Goal: Task Accomplishment & Management: Manage account settings

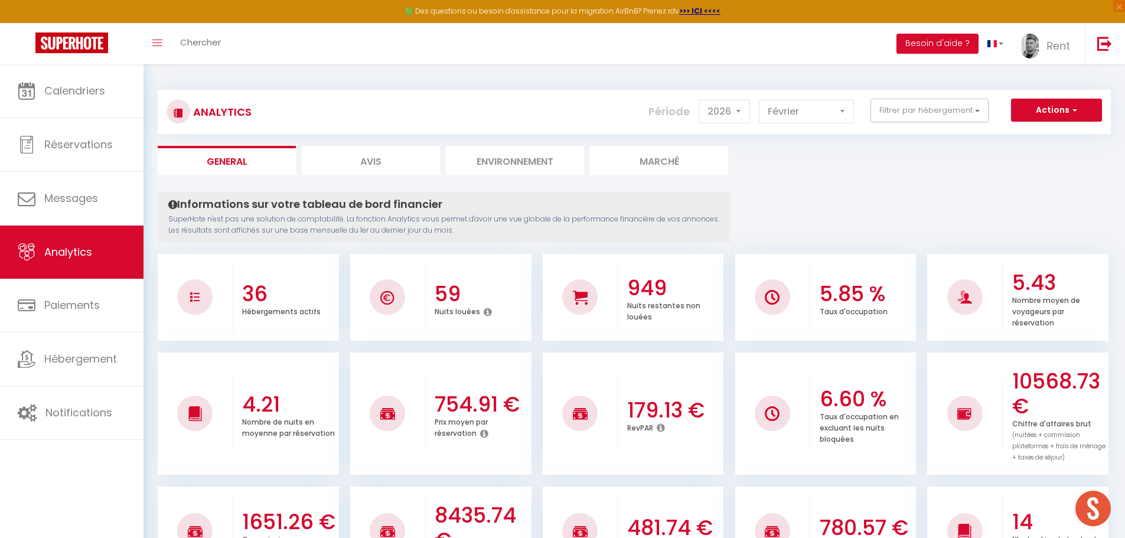
click at [110, 92] on link "Calendriers" at bounding box center [71, 90] width 143 height 53
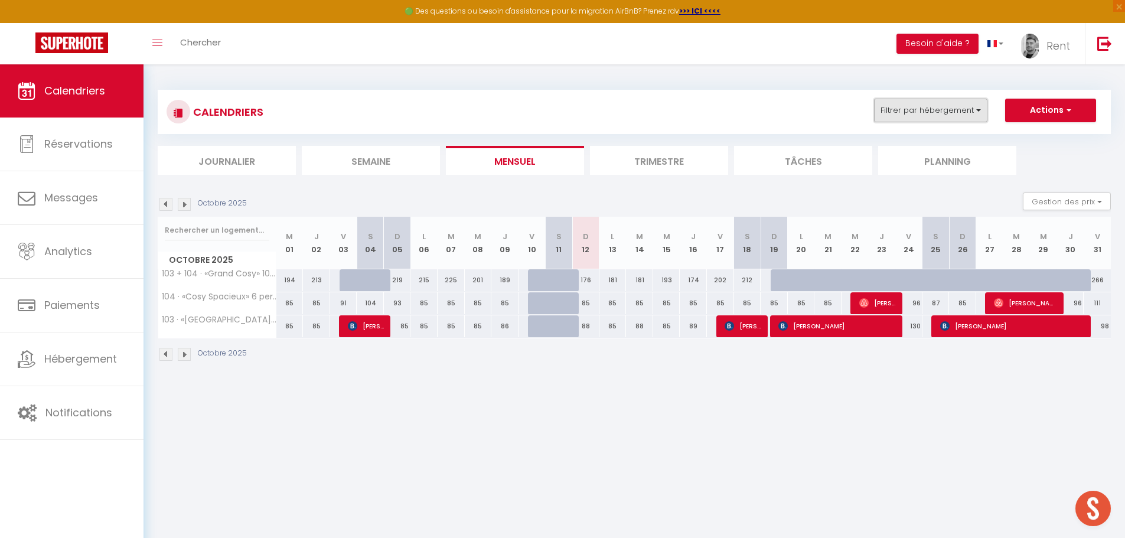
click at [931, 116] on button "Filtrer par hébergement" at bounding box center [930, 111] width 113 height 24
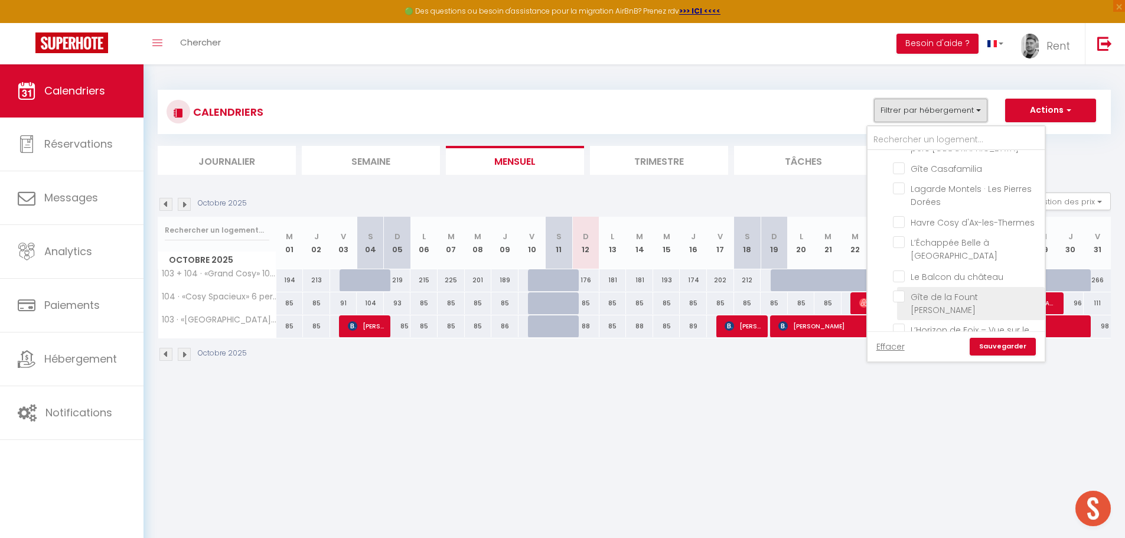
scroll to position [472, 0]
click at [902, 201] on input "Gîte Casafamilia" at bounding box center [967, 196] width 148 height 12
checkbox input "true"
checkbox input "false"
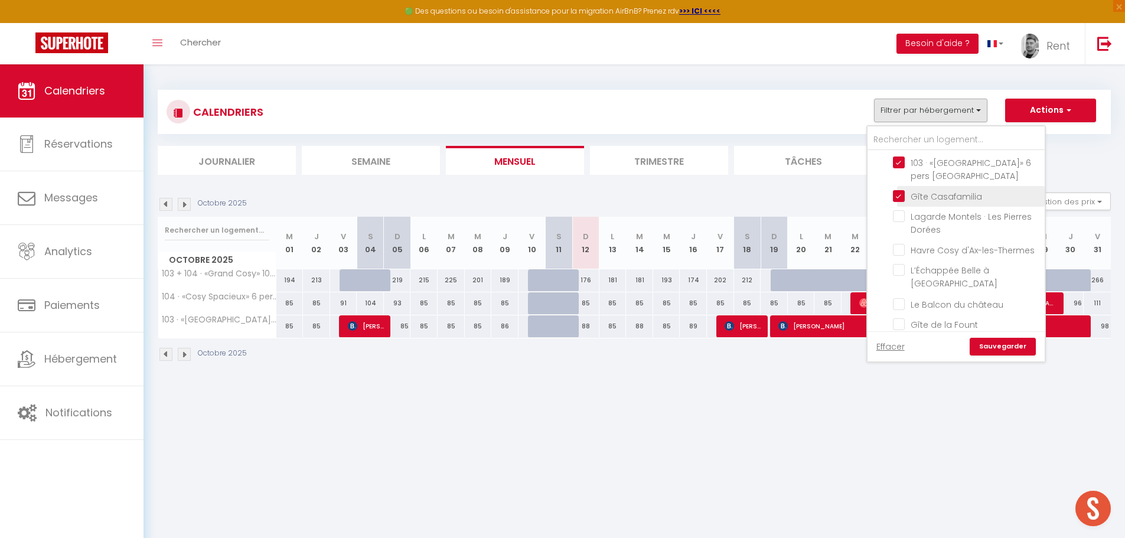
checkbox input "false"
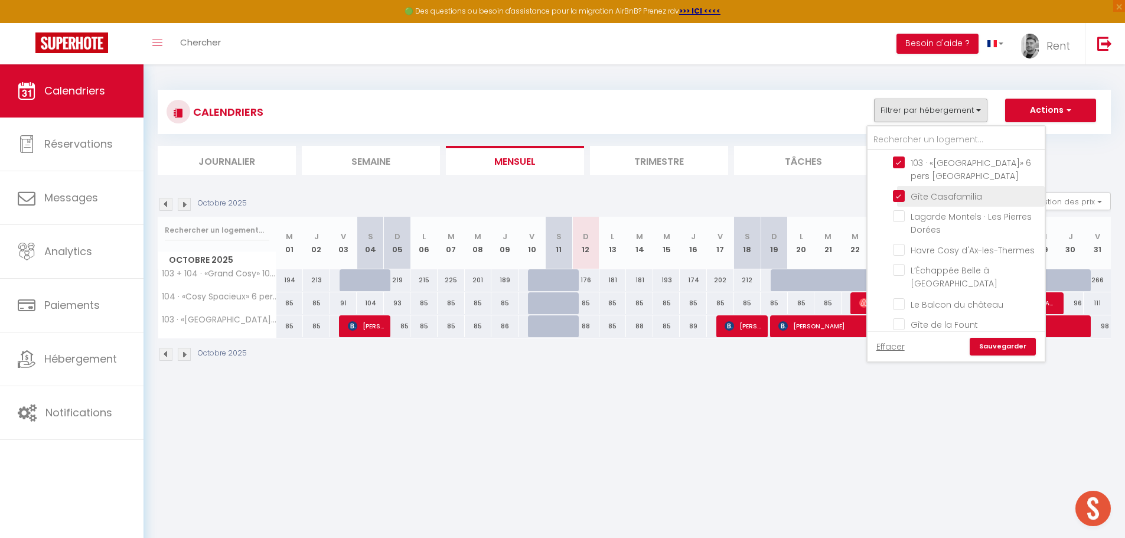
checkbox input "false"
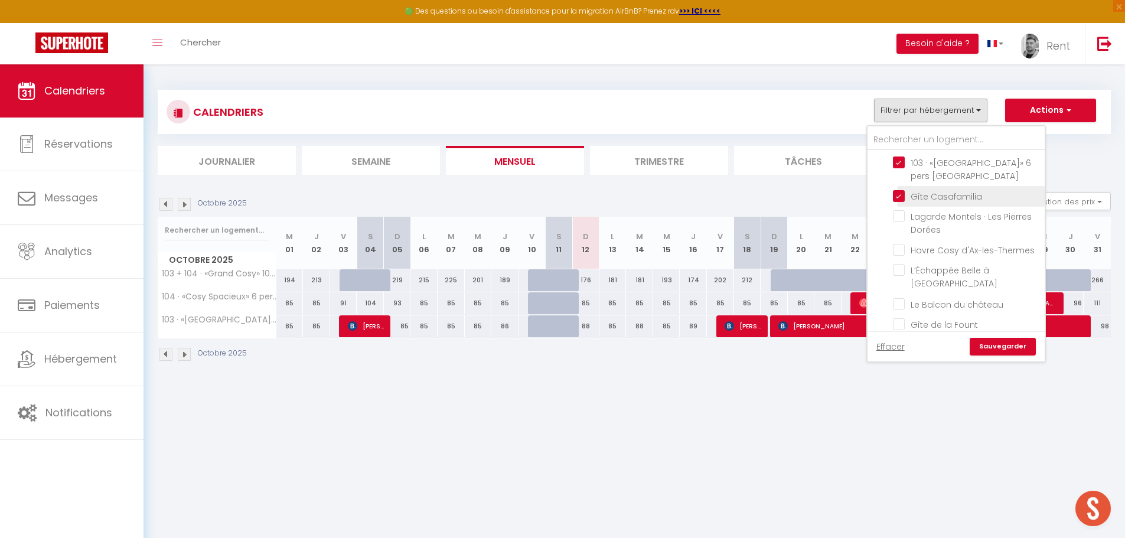
checkbox input "false"
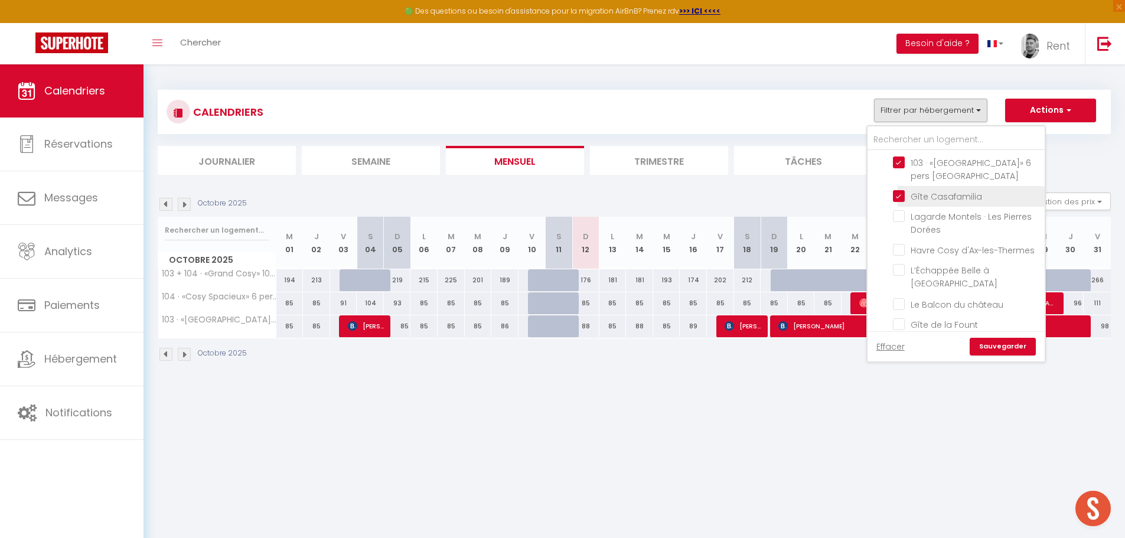
checkbox input "false"
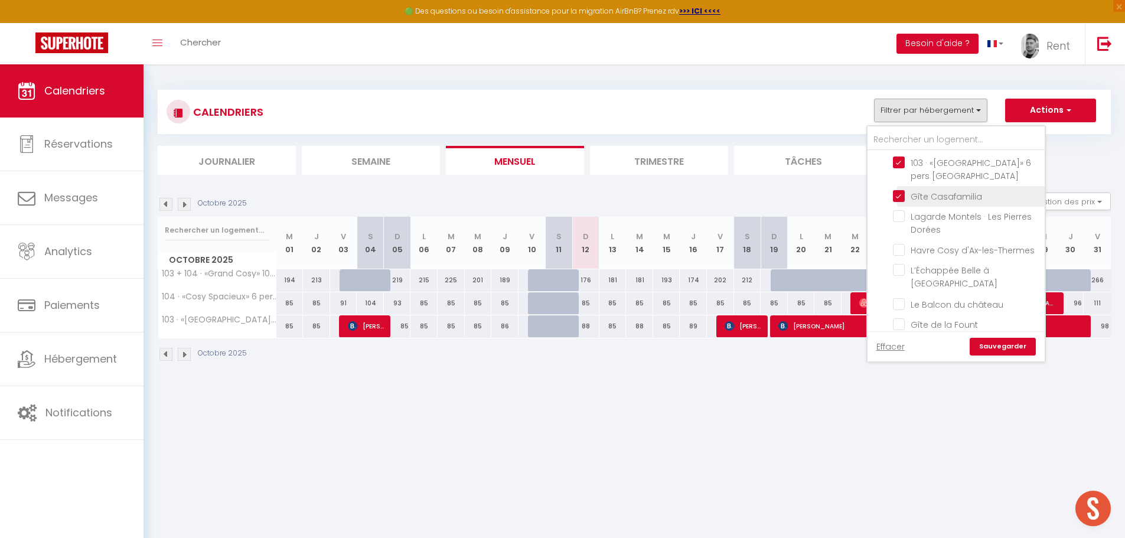
checkbox input "false"
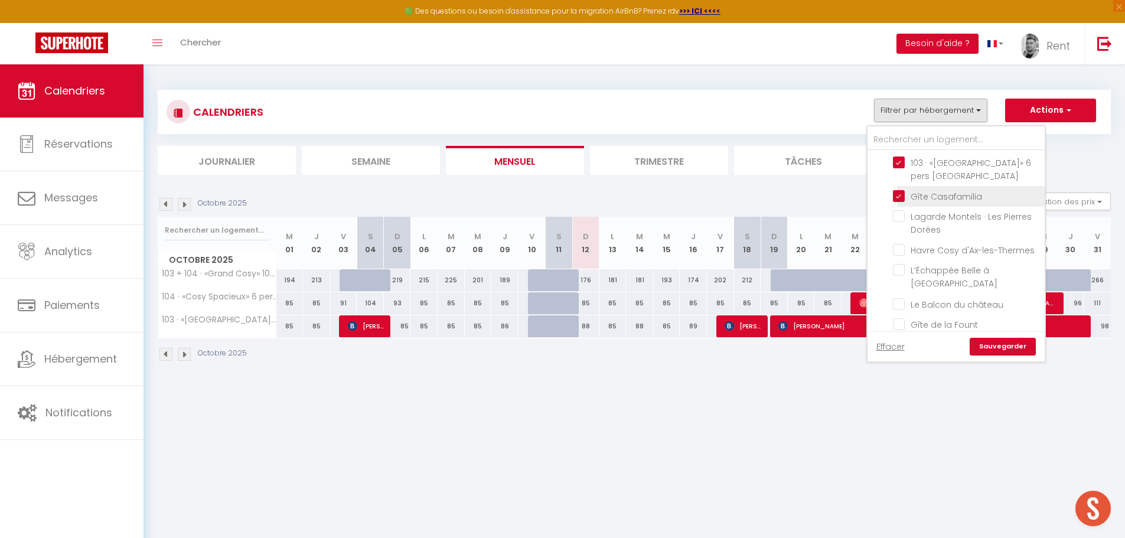
checkbox input "false"
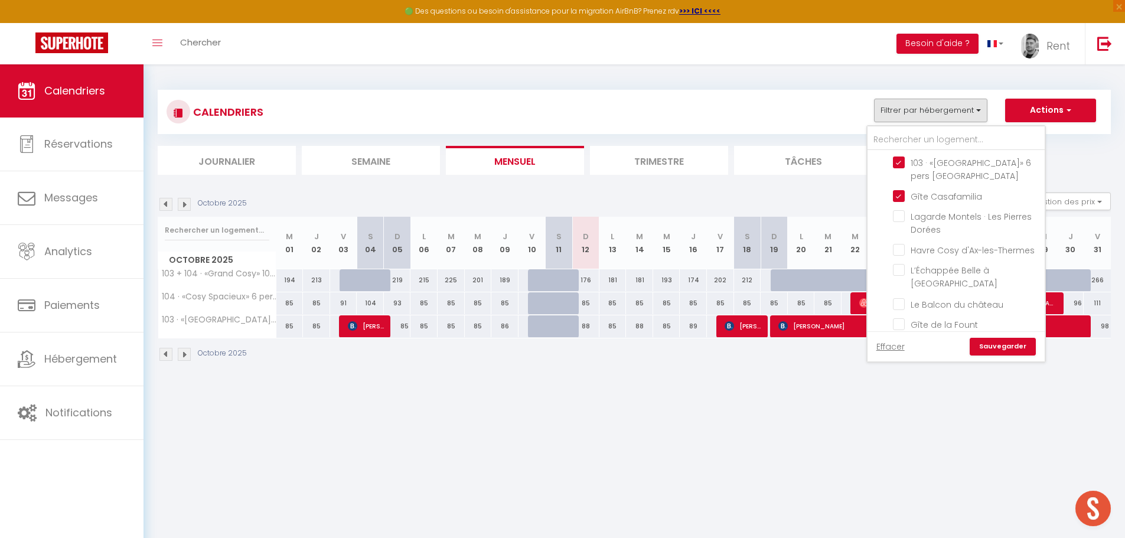
click at [988, 338] on link "Sauvegarder" at bounding box center [1002, 347] width 66 height 18
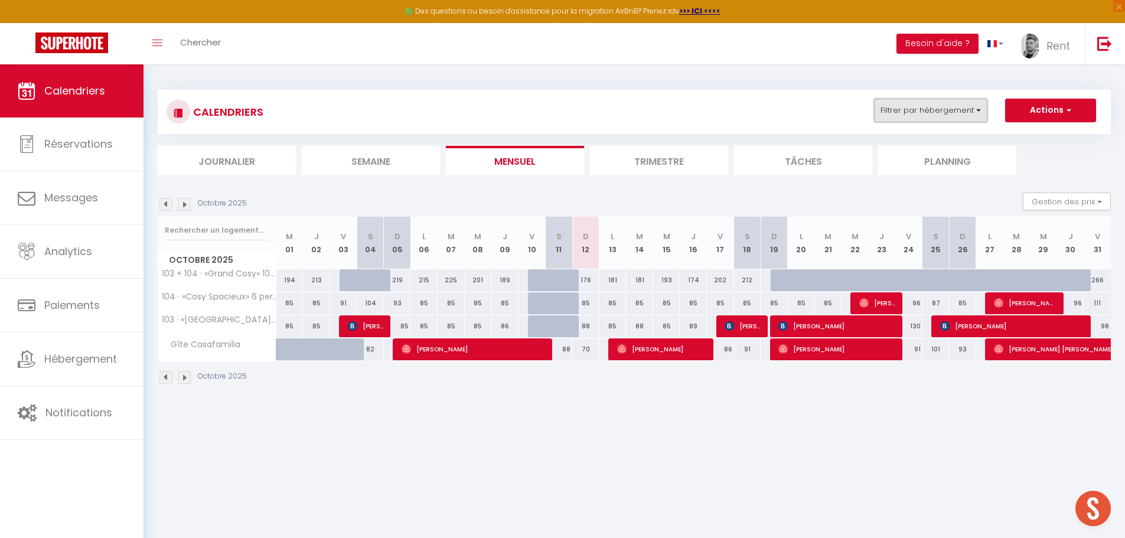
click at [952, 114] on button "Filtrer par hébergement" at bounding box center [930, 111] width 113 height 24
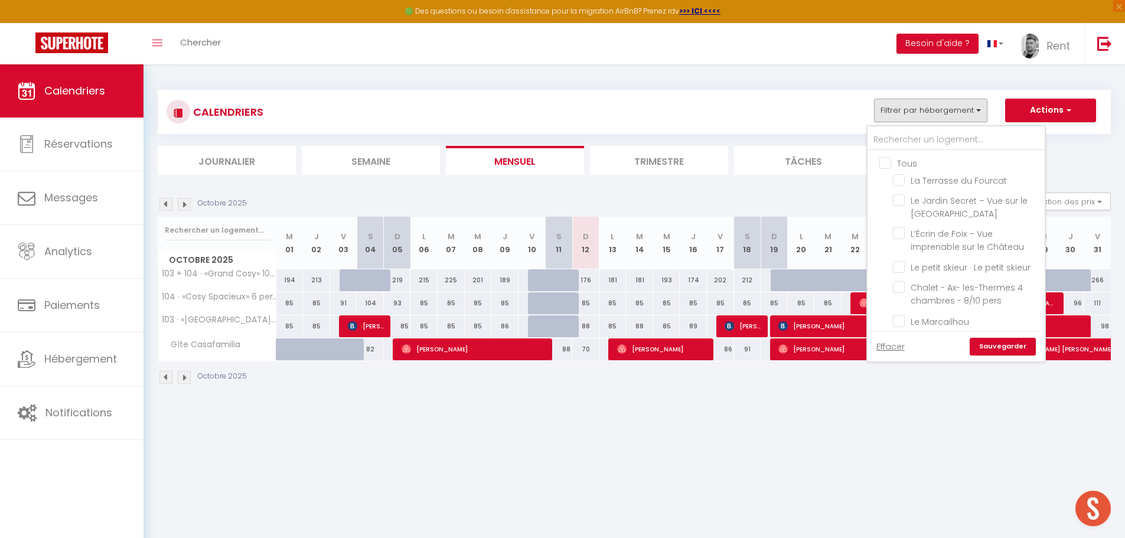
click at [880, 165] on input "Tous" at bounding box center [967, 162] width 177 height 12
checkbox input "true"
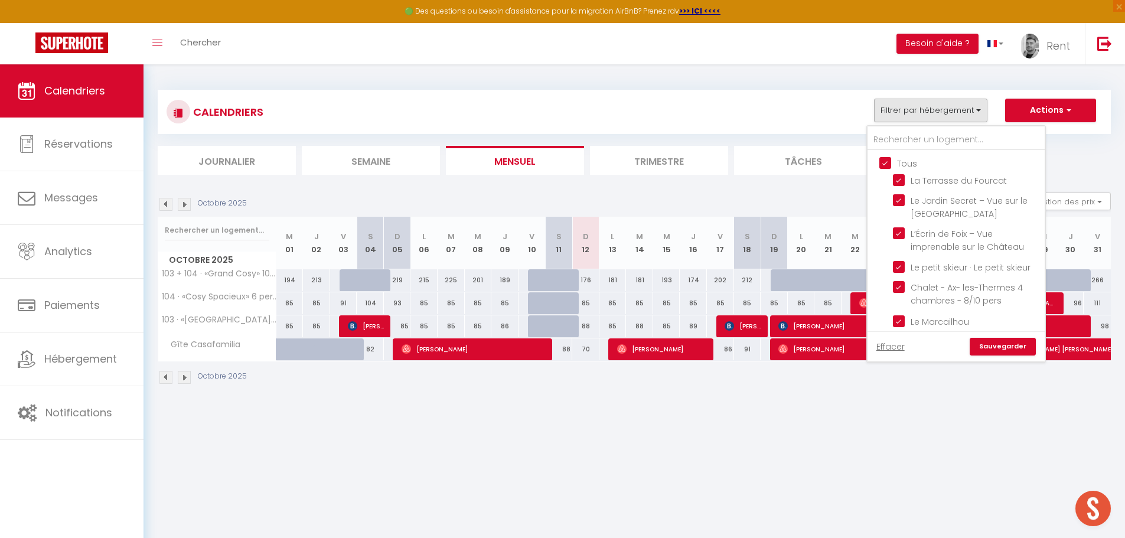
checkbox input "true"
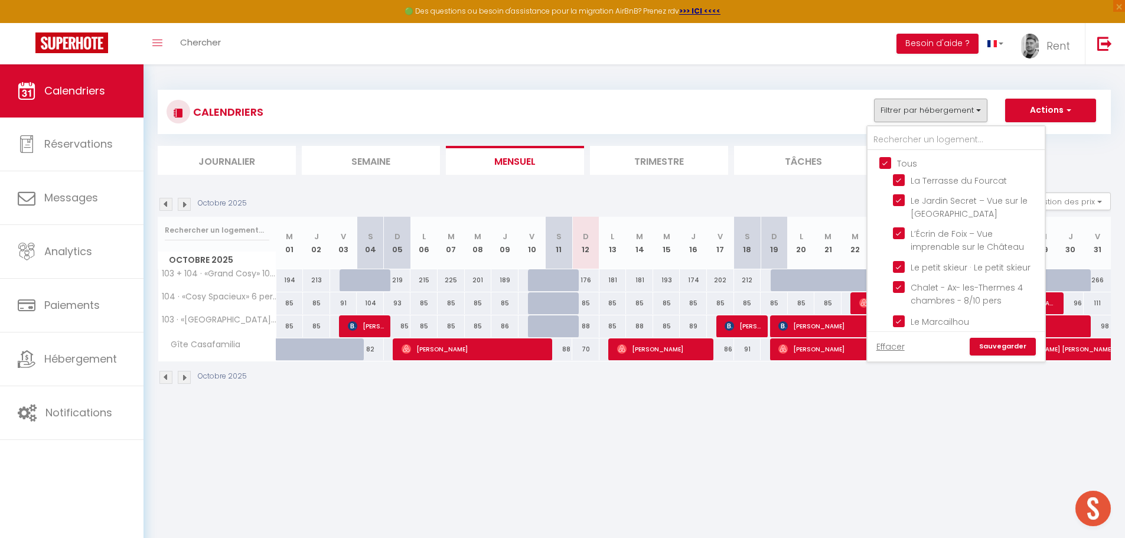
checkbox input "true"
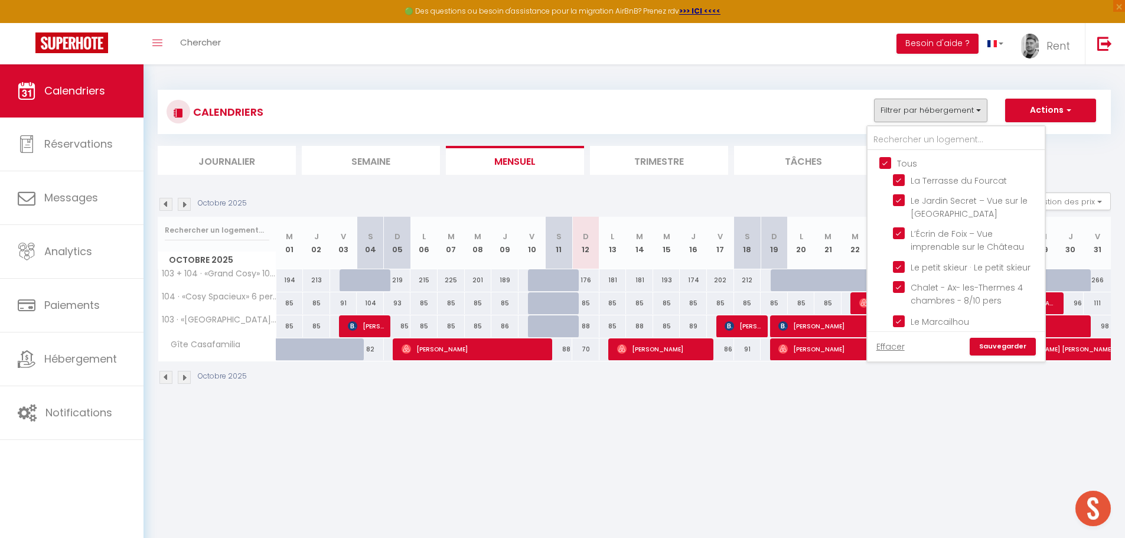
checkbox input "true"
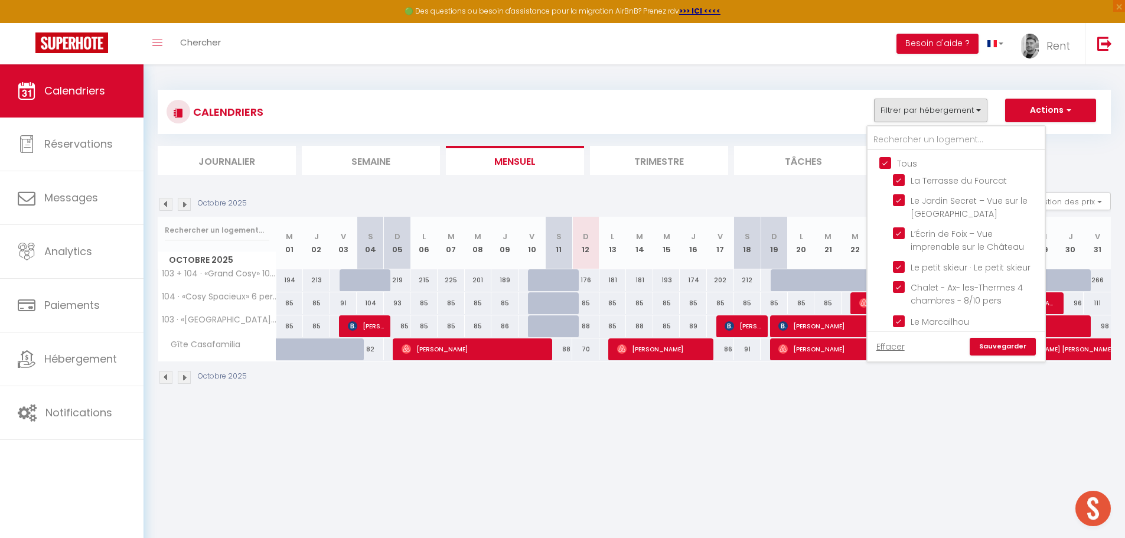
checkbox input "true"
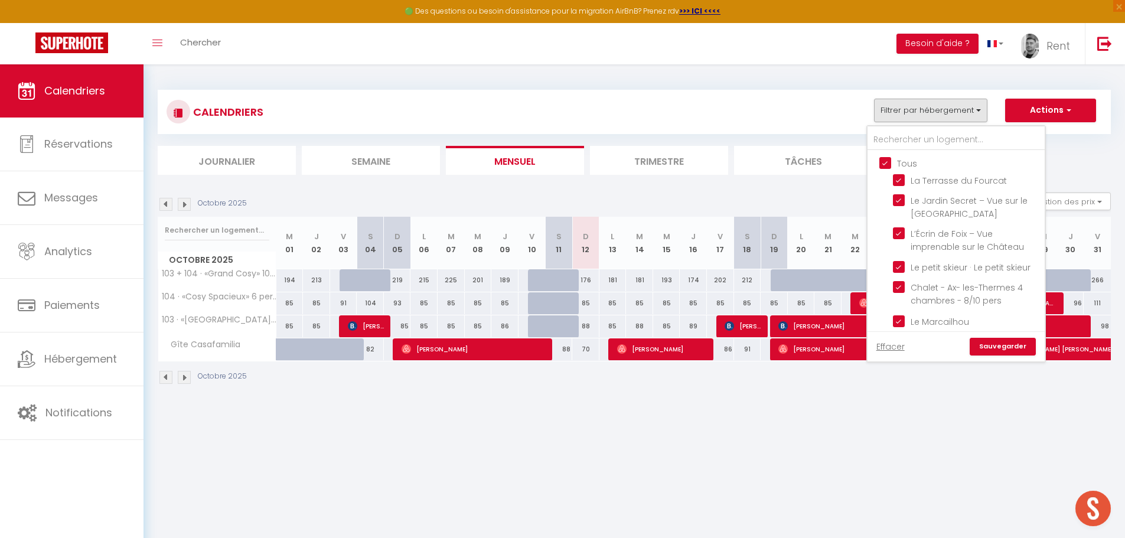
checkbox input "true"
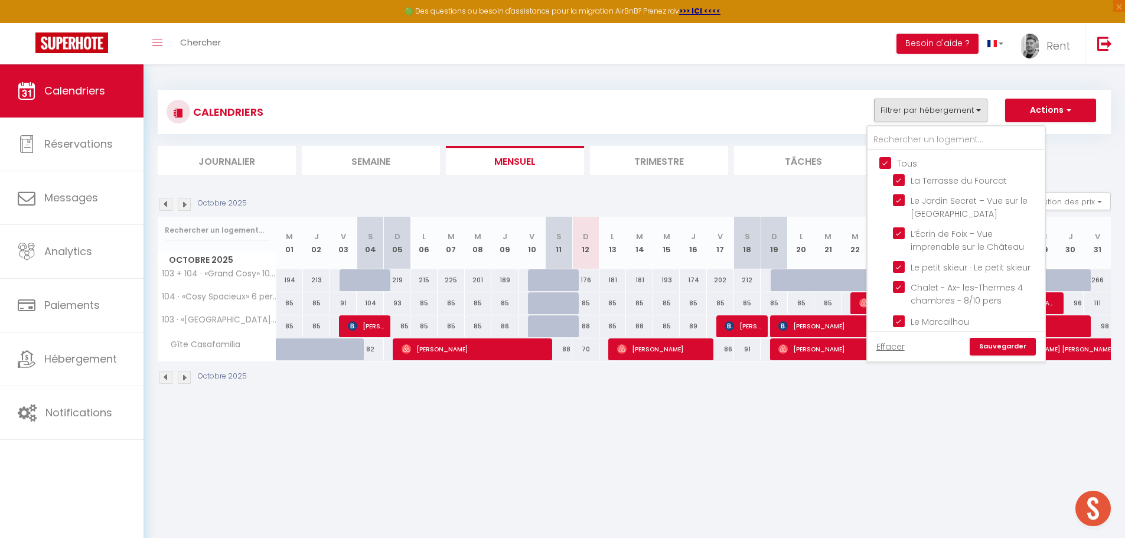
checkbox input "true"
click at [981, 345] on link "Sauvegarder" at bounding box center [1002, 347] width 66 height 18
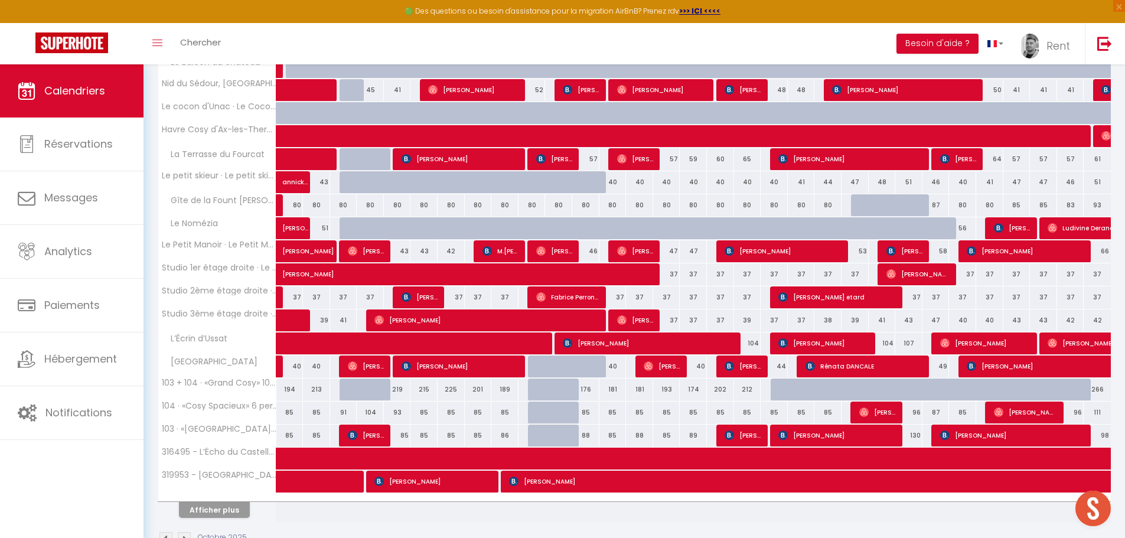
scroll to position [270, 0]
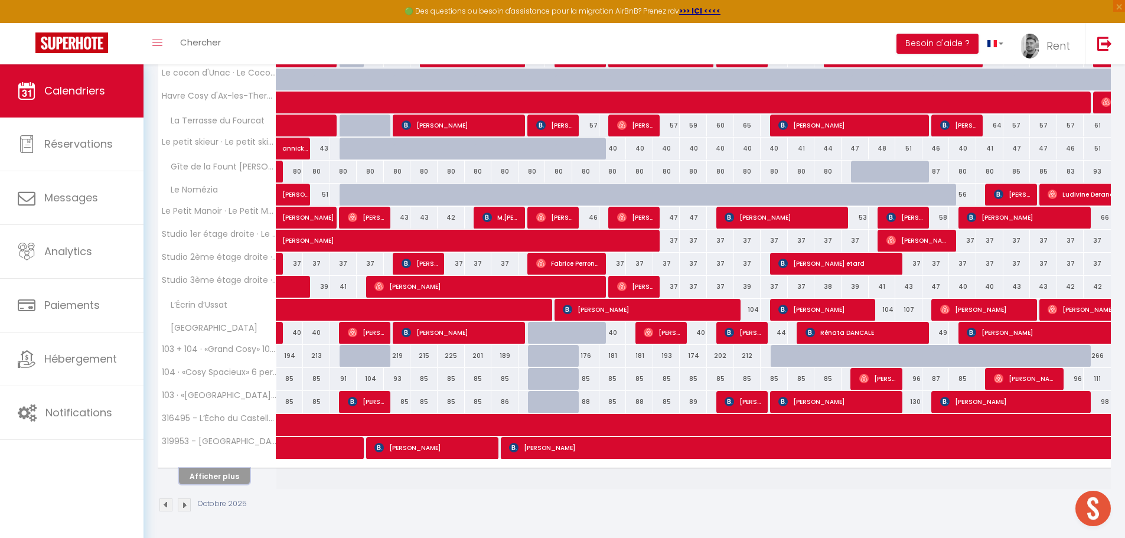
click at [226, 478] on button "Afficher plus" at bounding box center [214, 476] width 71 height 16
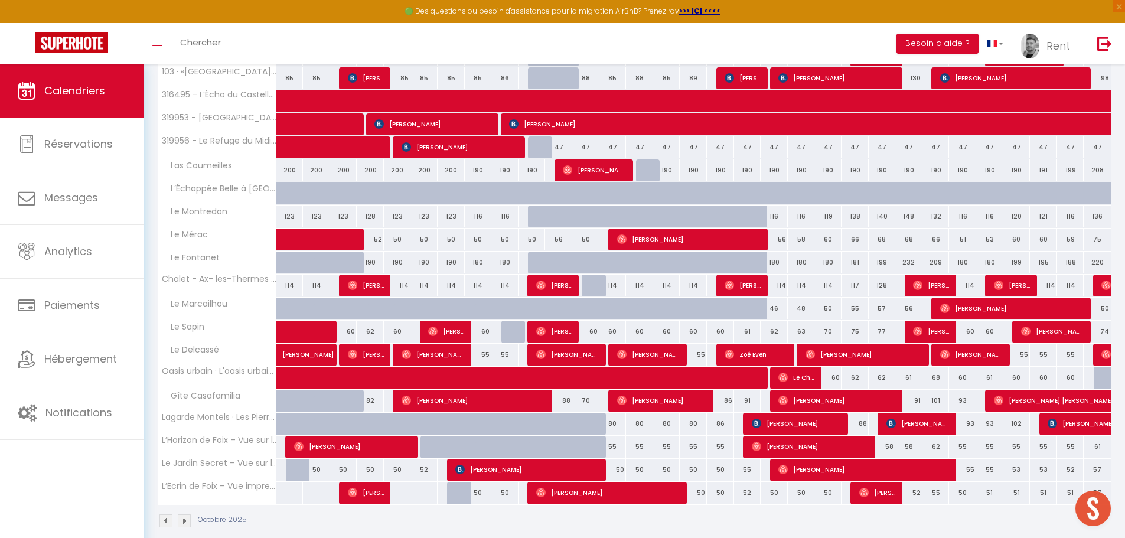
scroll to position [609, 0]
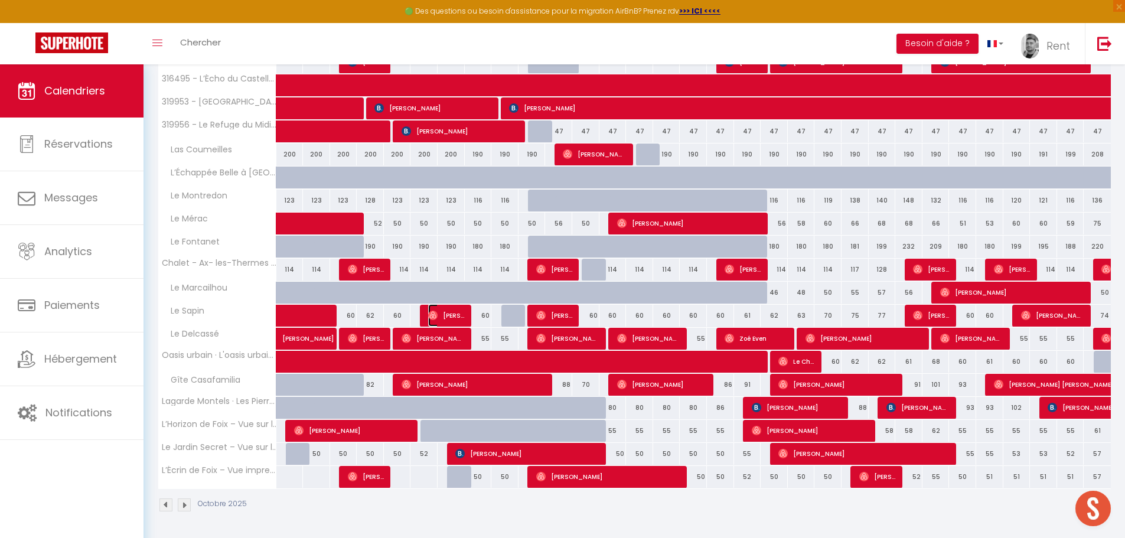
click at [448, 318] on span "[PERSON_NAME]" at bounding box center [446, 315] width 36 height 22
select select "OK"
select select "0"
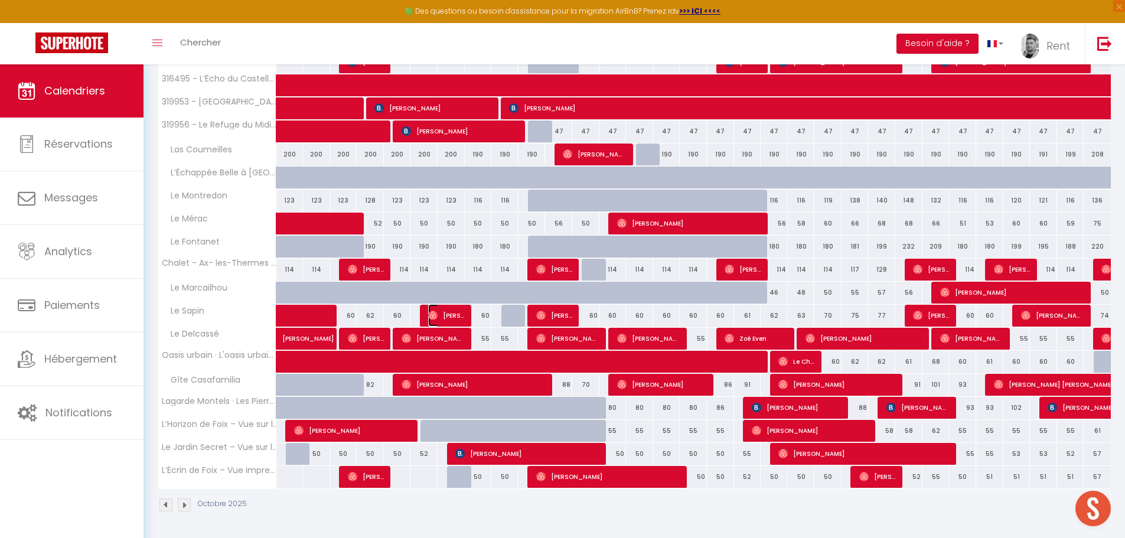
select select "1"
select select
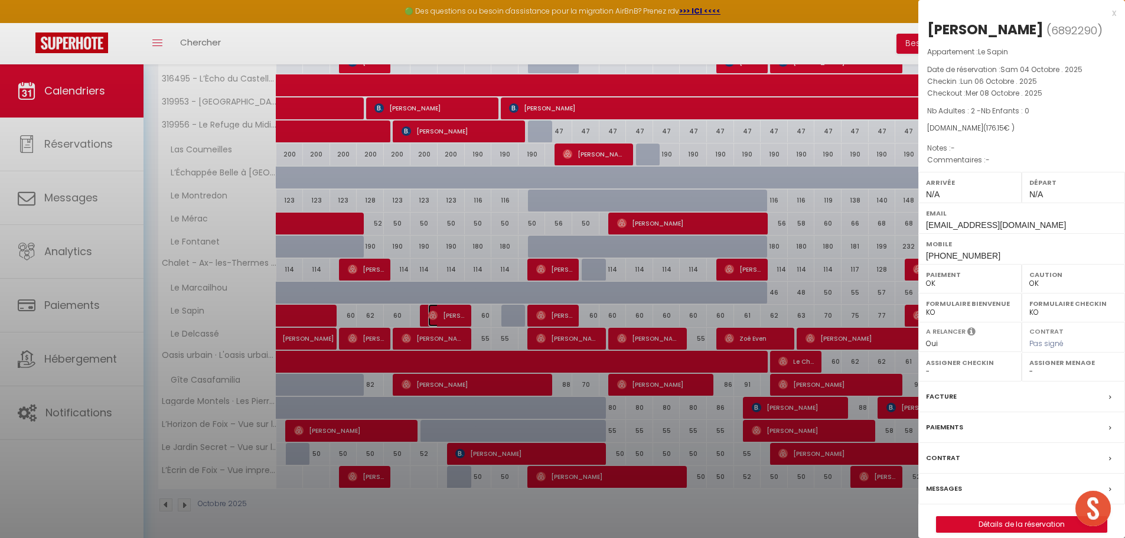
select select "29684"
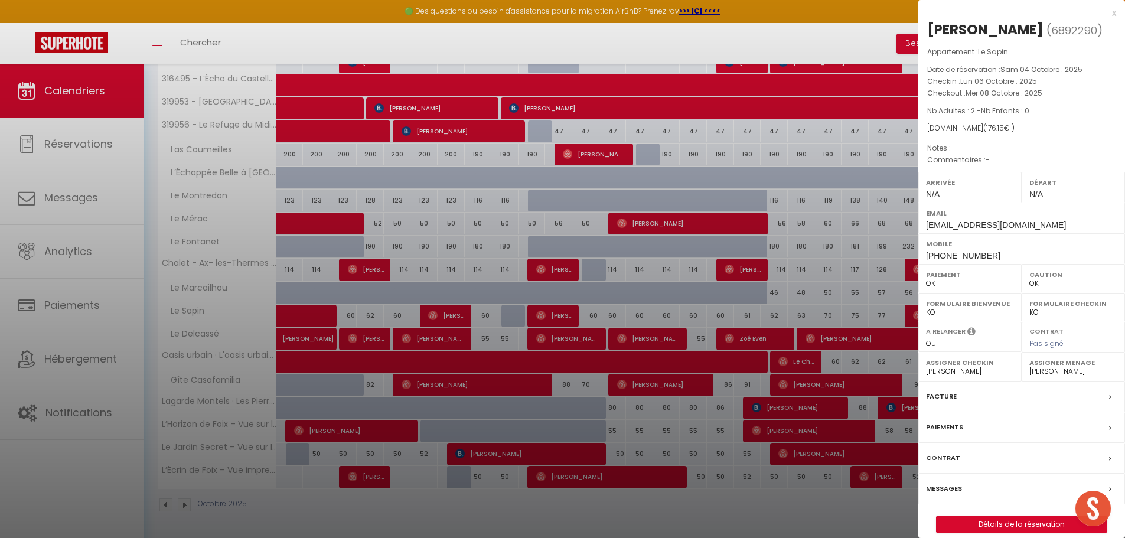
click at [530, 318] on div at bounding box center [562, 269] width 1125 height 538
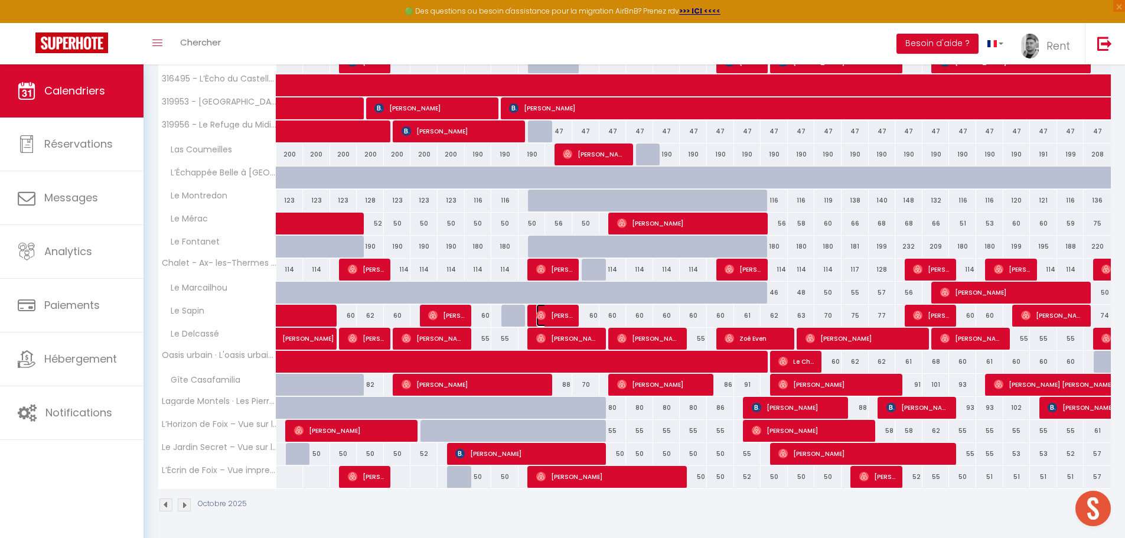
click at [569, 316] on span "[PERSON_NAME]" at bounding box center [554, 315] width 36 height 22
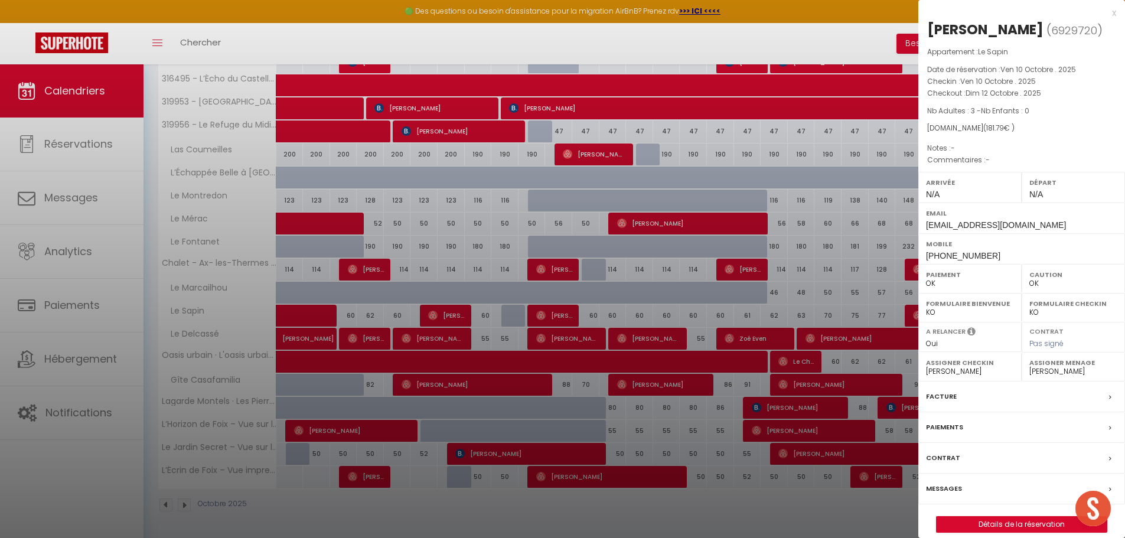
click at [484, 269] on div at bounding box center [562, 269] width 1125 height 538
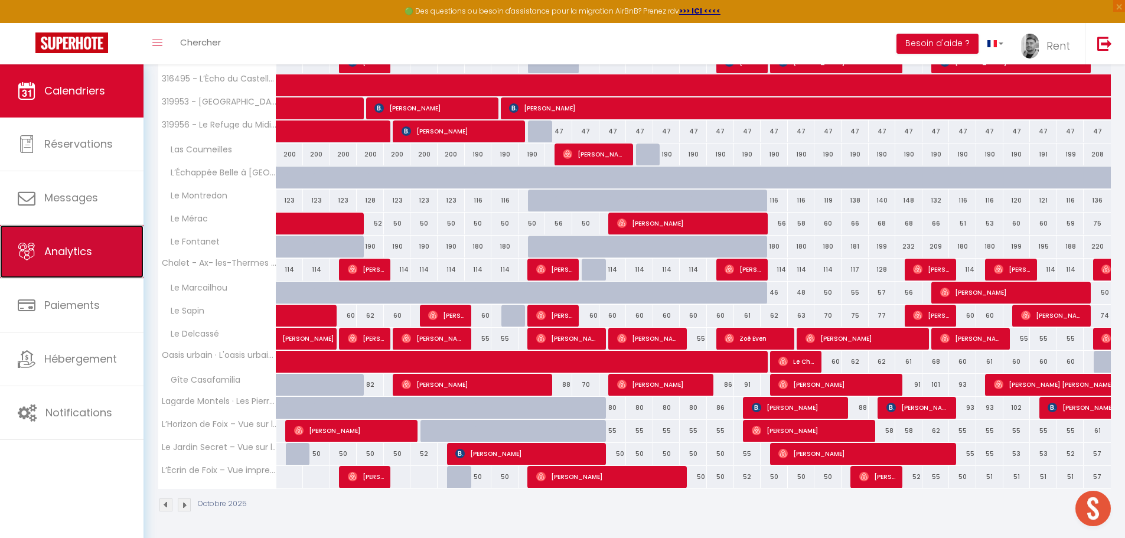
click at [98, 269] on link "Analytics" at bounding box center [71, 251] width 143 height 53
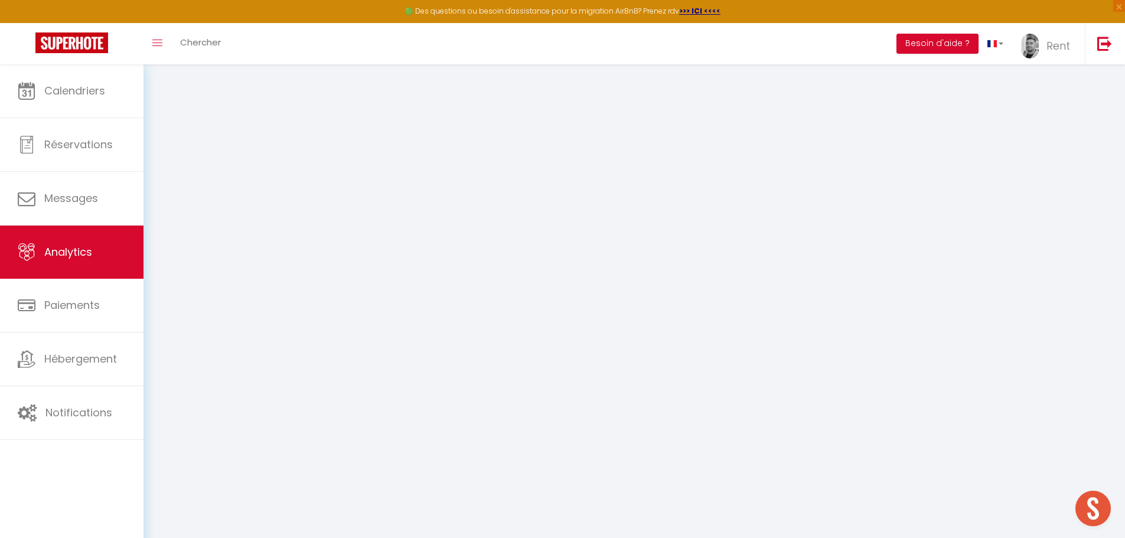
select select "2025"
select select "10"
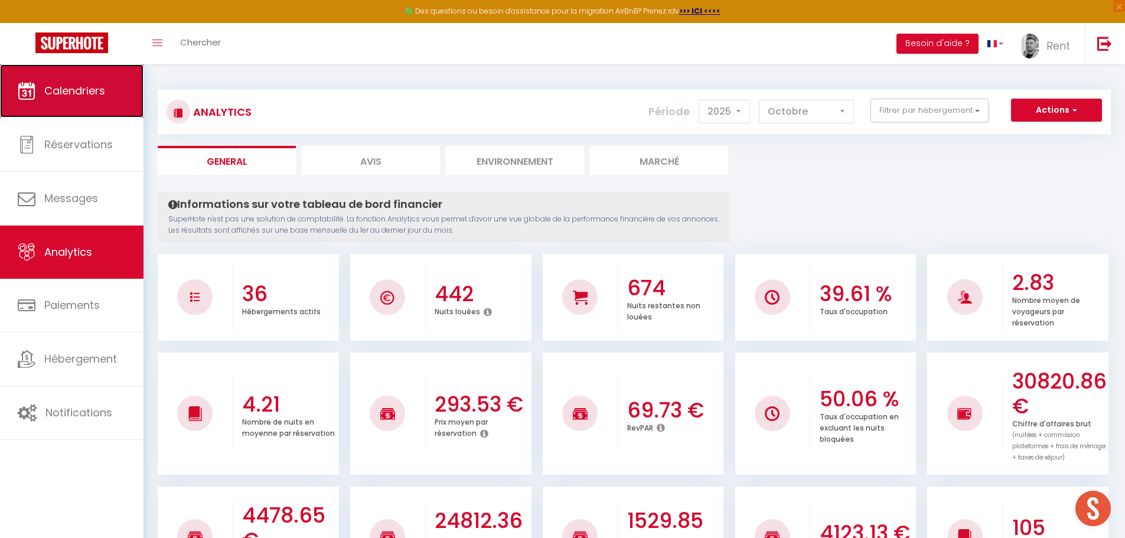
click at [124, 107] on link "Calendriers" at bounding box center [71, 90] width 143 height 53
